Goal: Information Seeking & Learning: Learn about a topic

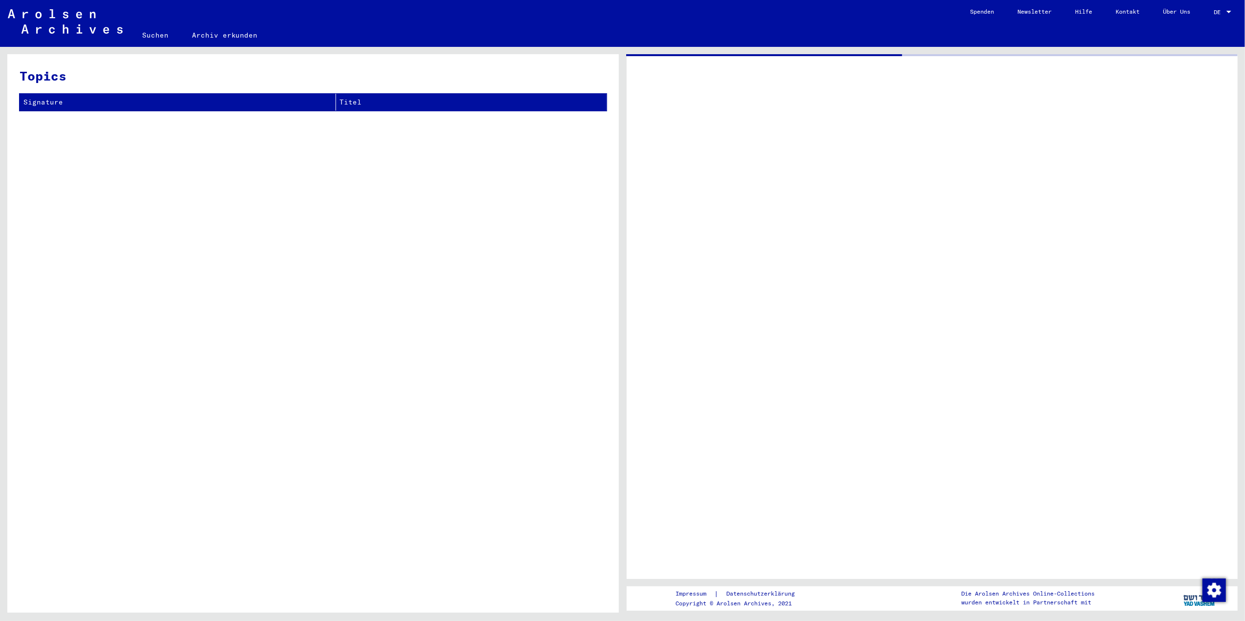
click at [697, 419] on div at bounding box center [932, 316] width 611 height 525
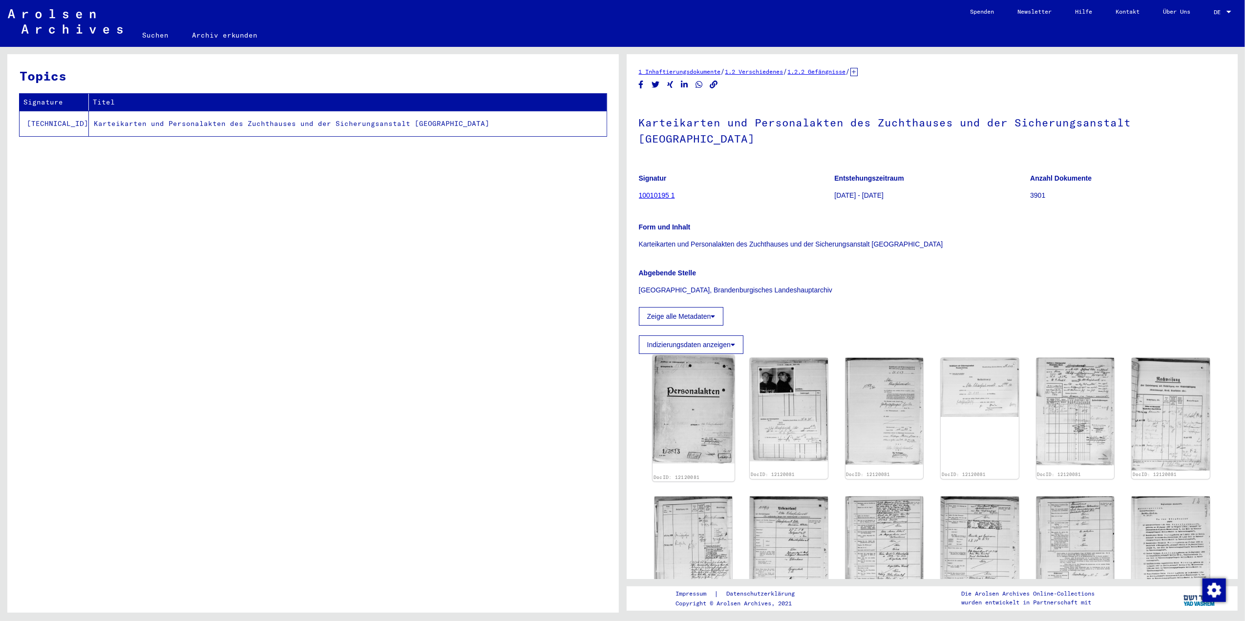
click at [688, 428] on img at bounding box center [693, 409] width 82 height 109
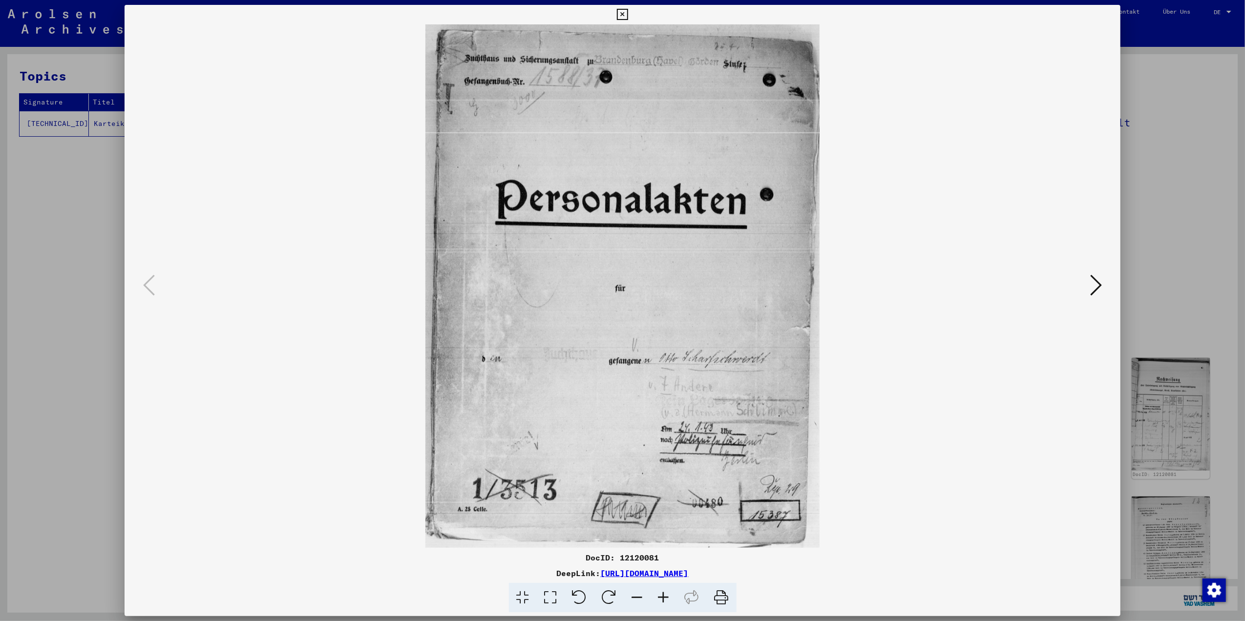
click at [1100, 280] on icon at bounding box center [1096, 284] width 12 height 23
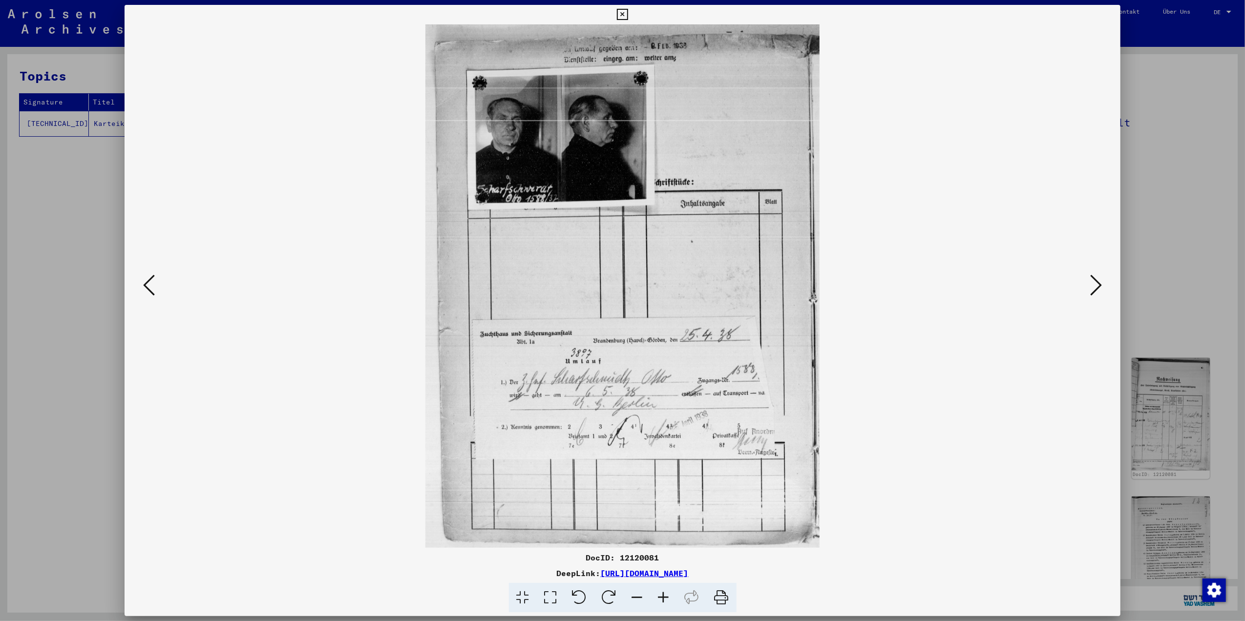
click at [1094, 282] on icon at bounding box center [1096, 284] width 12 height 23
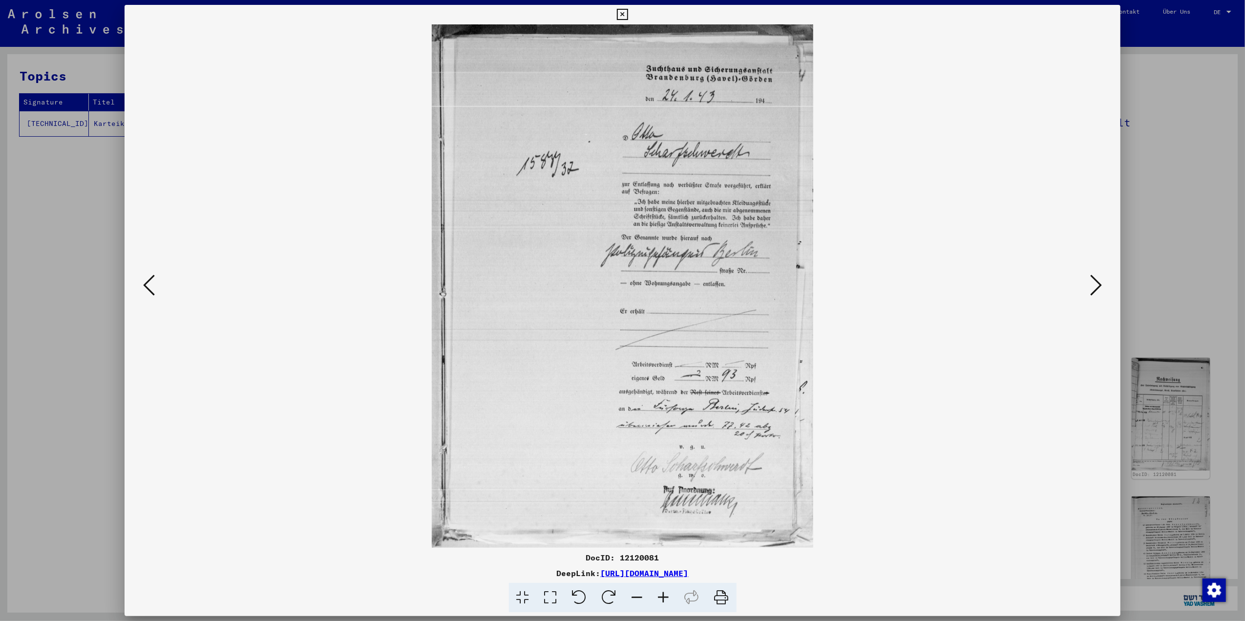
click at [1094, 282] on icon at bounding box center [1096, 284] width 12 height 23
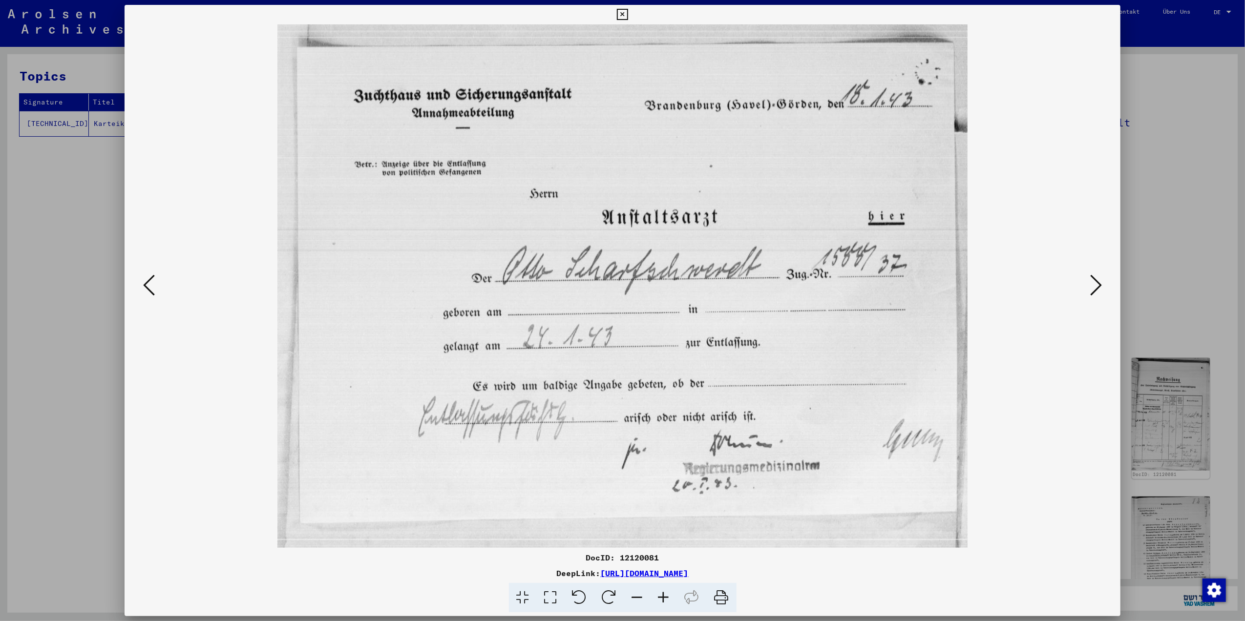
click at [1094, 282] on icon at bounding box center [1096, 284] width 12 height 23
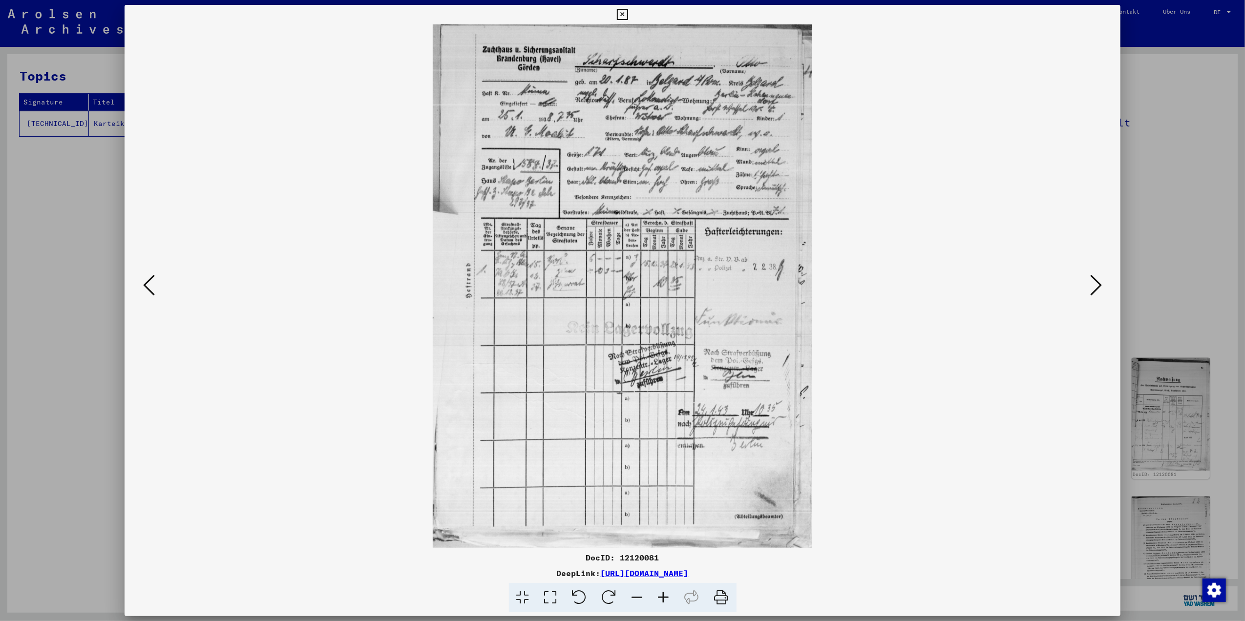
click at [1094, 282] on icon at bounding box center [1096, 284] width 12 height 23
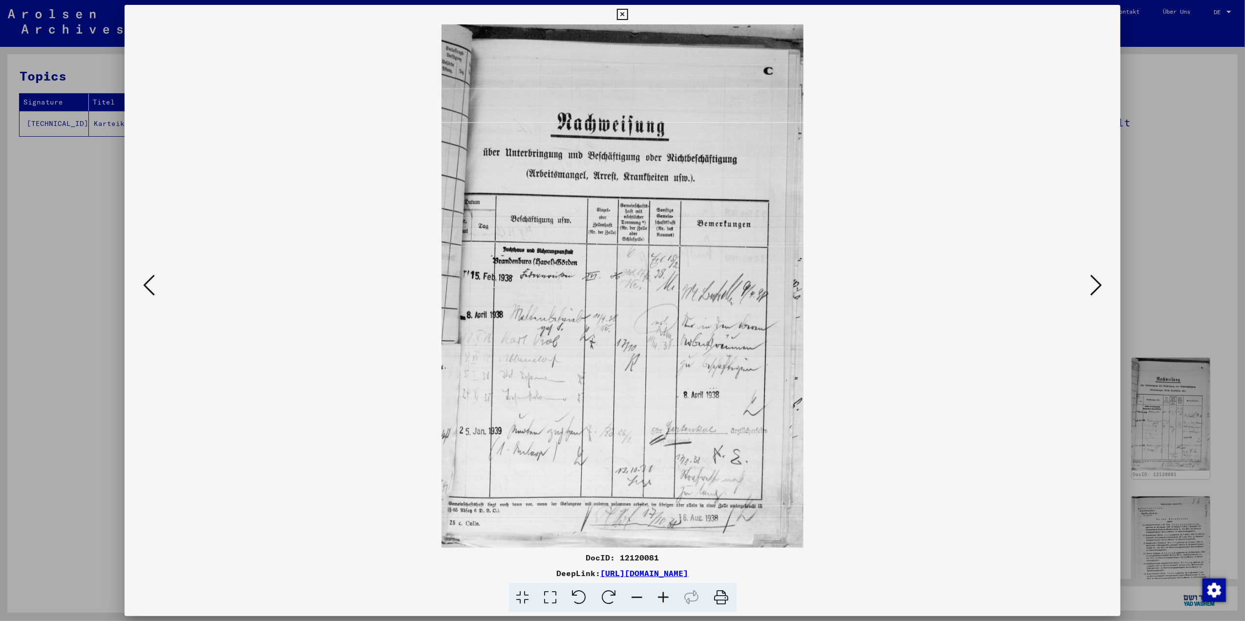
click at [1094, 282] on icon at bounding box center [1096, 284] width 12 height 23
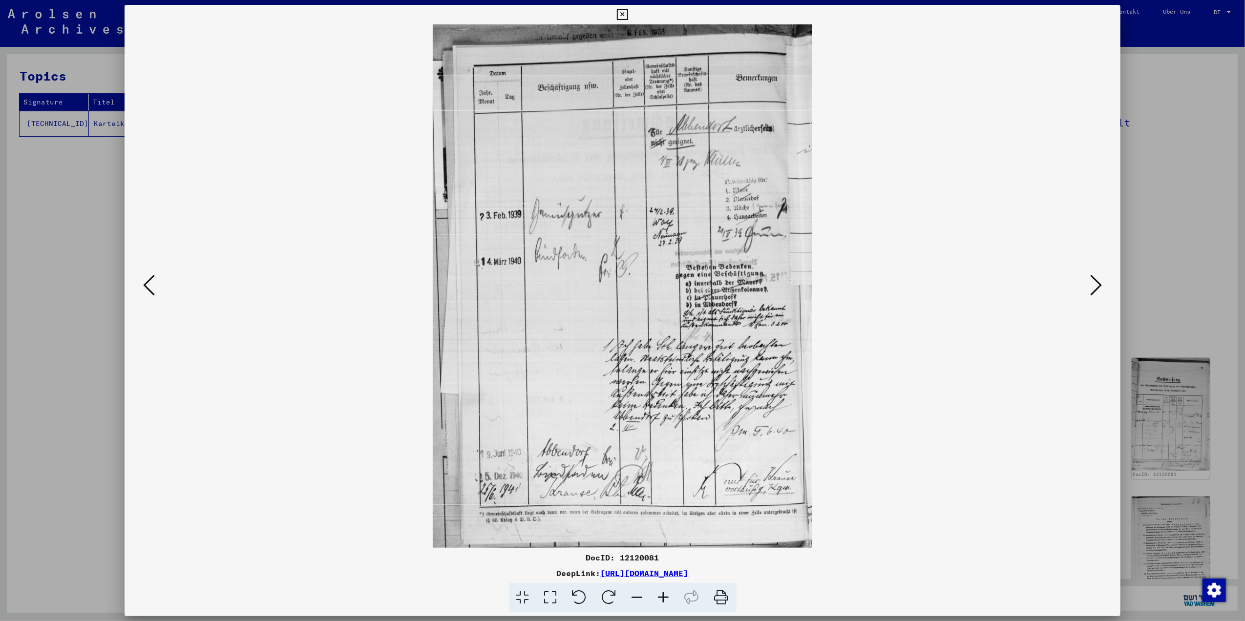
click at [1094, 282] on icon at bounding box center [1096, 284] width 12 height 23
